Goal: Check status: Check status

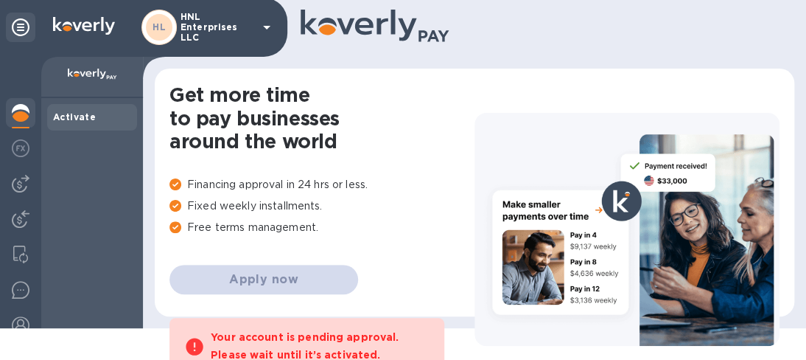
scroll to position [50, 0]
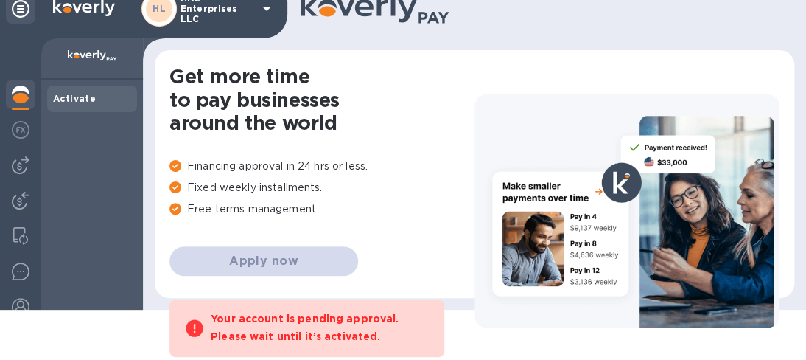
click at [94, 55] on img at bounding box center [92, 56] width 49 height 12
click at [77, 95] on b "Activate" at bounding box center [74, 98] width 43 height 11
click at [18, 90] on img at bounding box center [21, 94] width 18 height 18
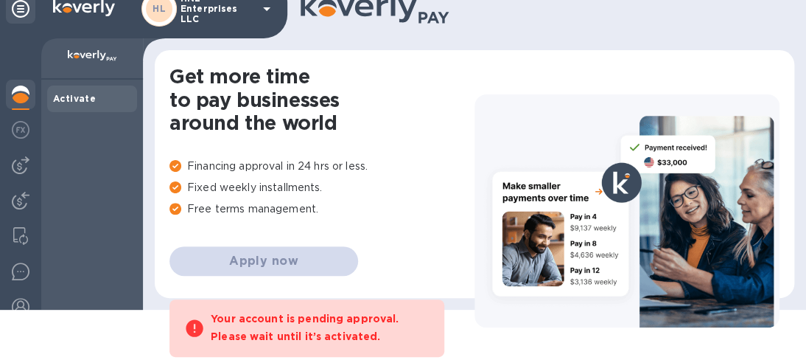
click at [383, 329] on div "Your account is pending approval. Please wait until it’s activated." at bounding box center [320, 327] width 219 height 35
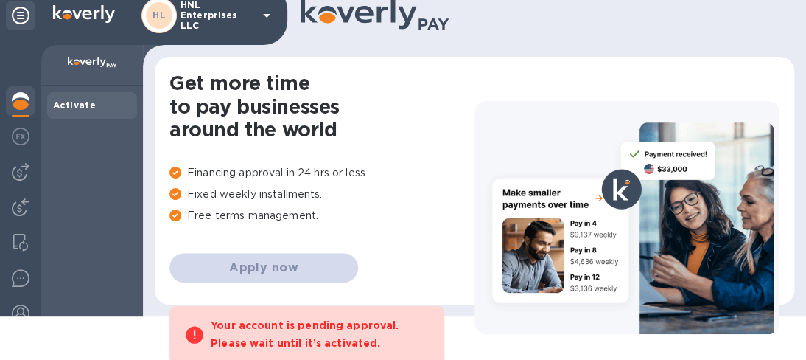
scroll to position [50, 0]
